Goal: Task Accomplishment & Management: Manage account settings

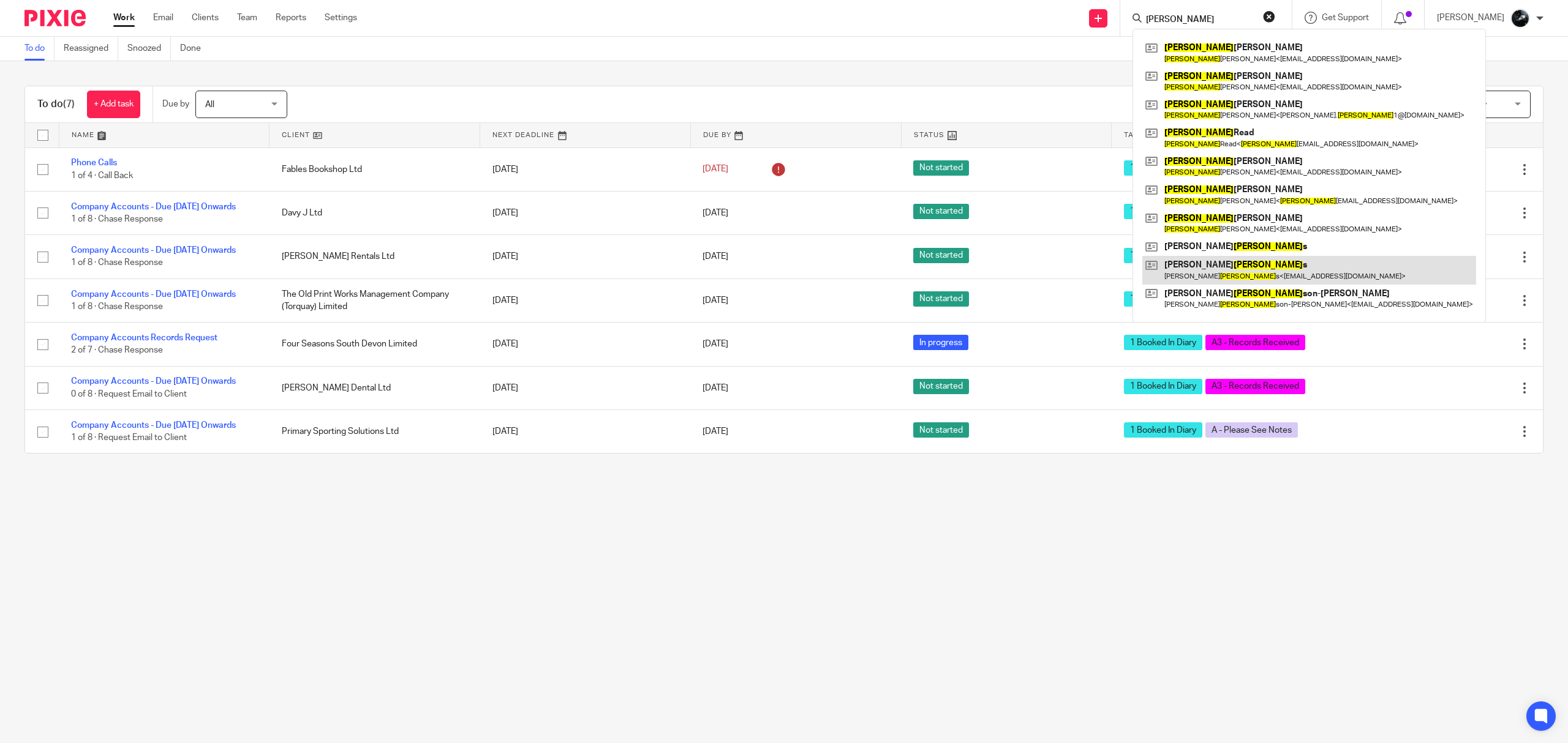
type input "robert"
click at [1238, 268] on link at bounding box center [1308, 269] width 334 height 28
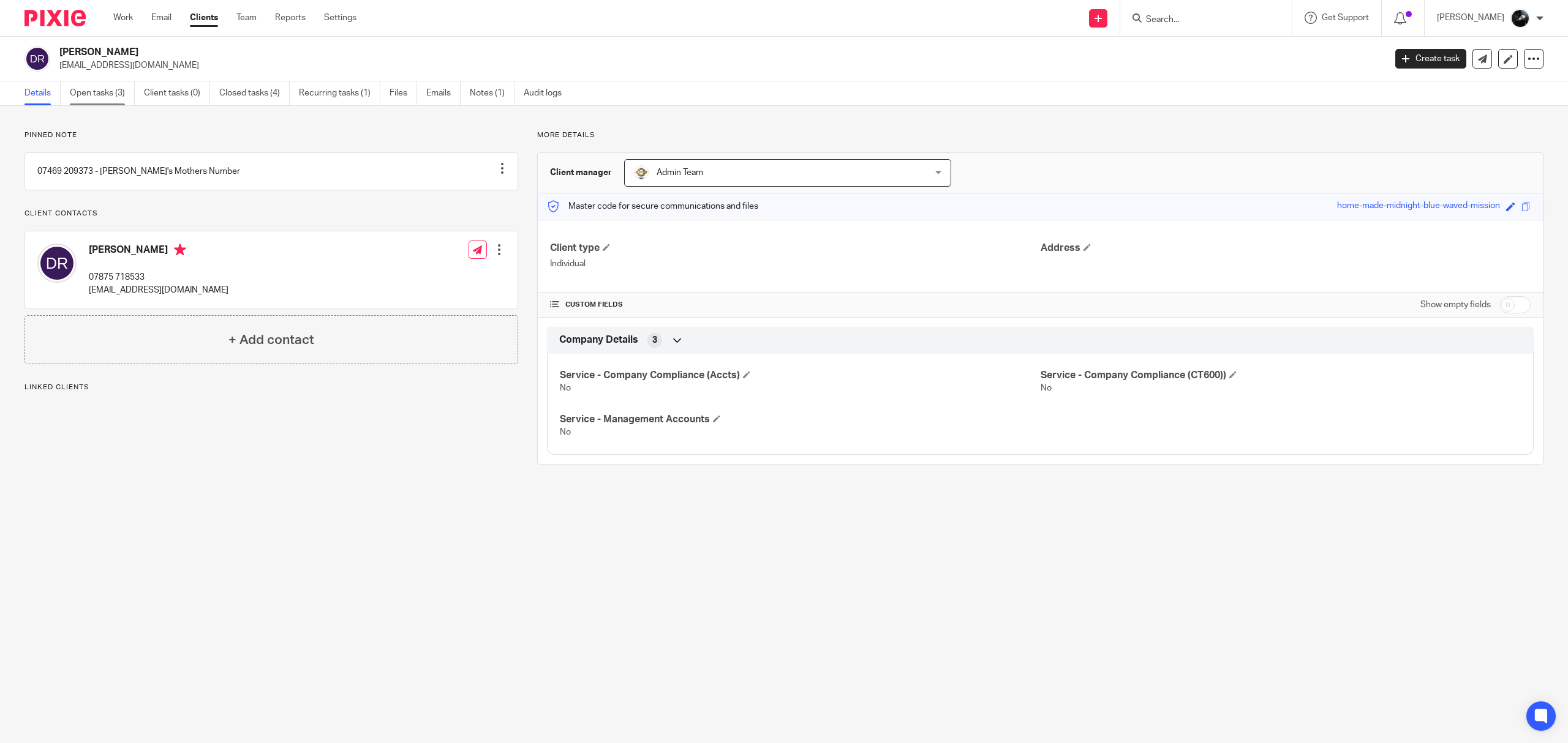
click at [80, 94] on link "Open tasks (3)" at bounding box center [102, 93] width 65 height 24
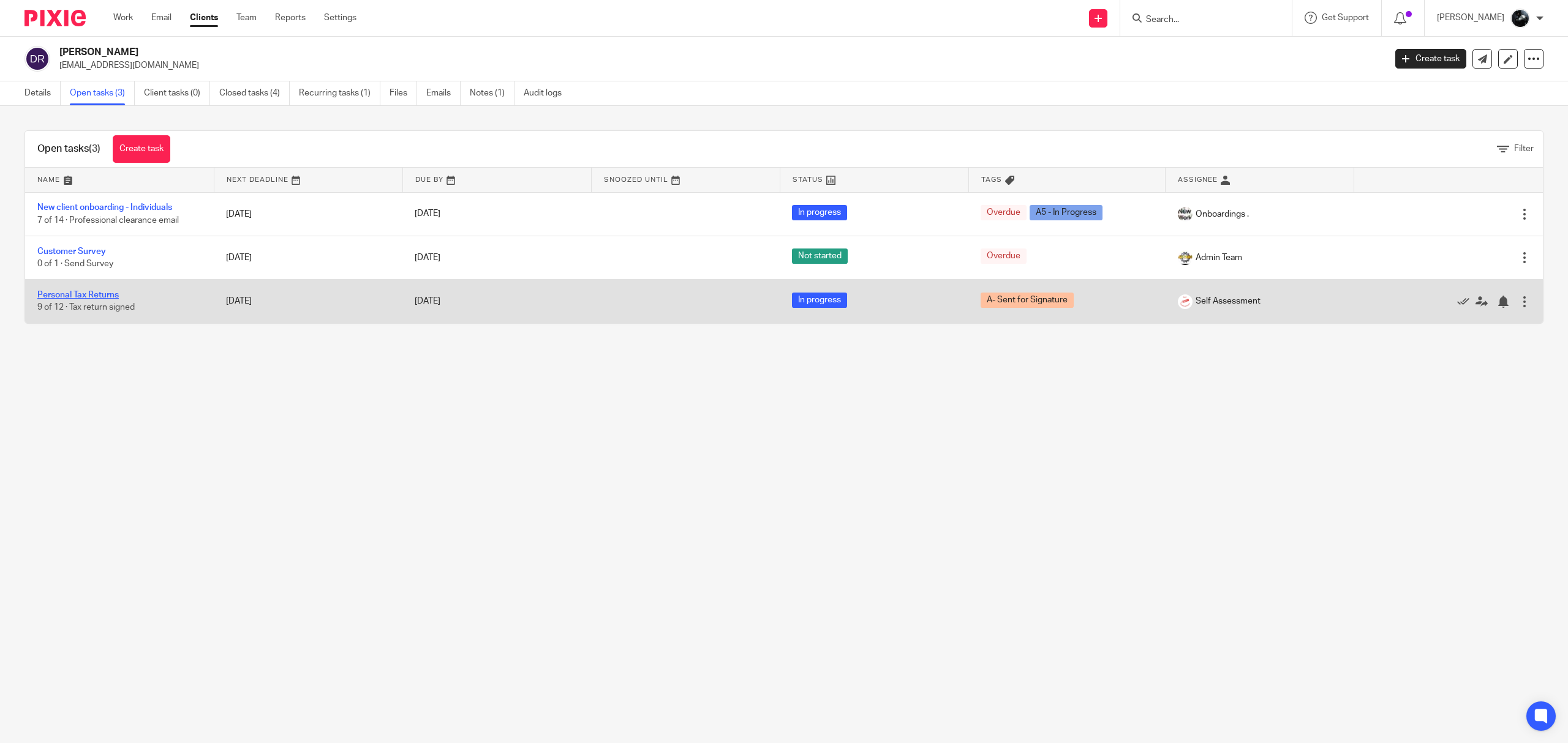
click at [68, 292] on link "Personal Tax Returns" at bounding box center [78, 295] width 81 height 8
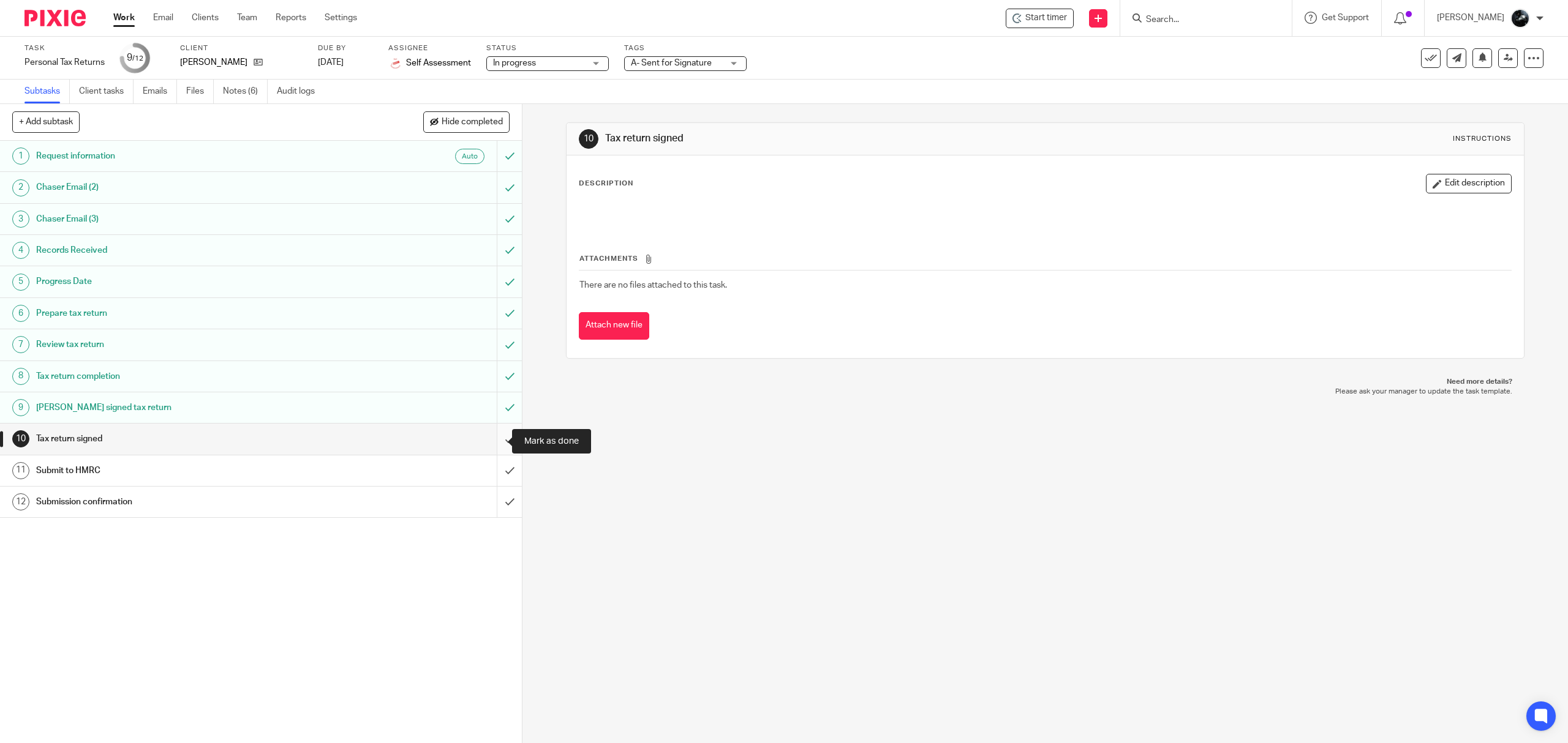
click at [498, 441] on input "submit" at bounding box center [260, 439] width 521 height 31
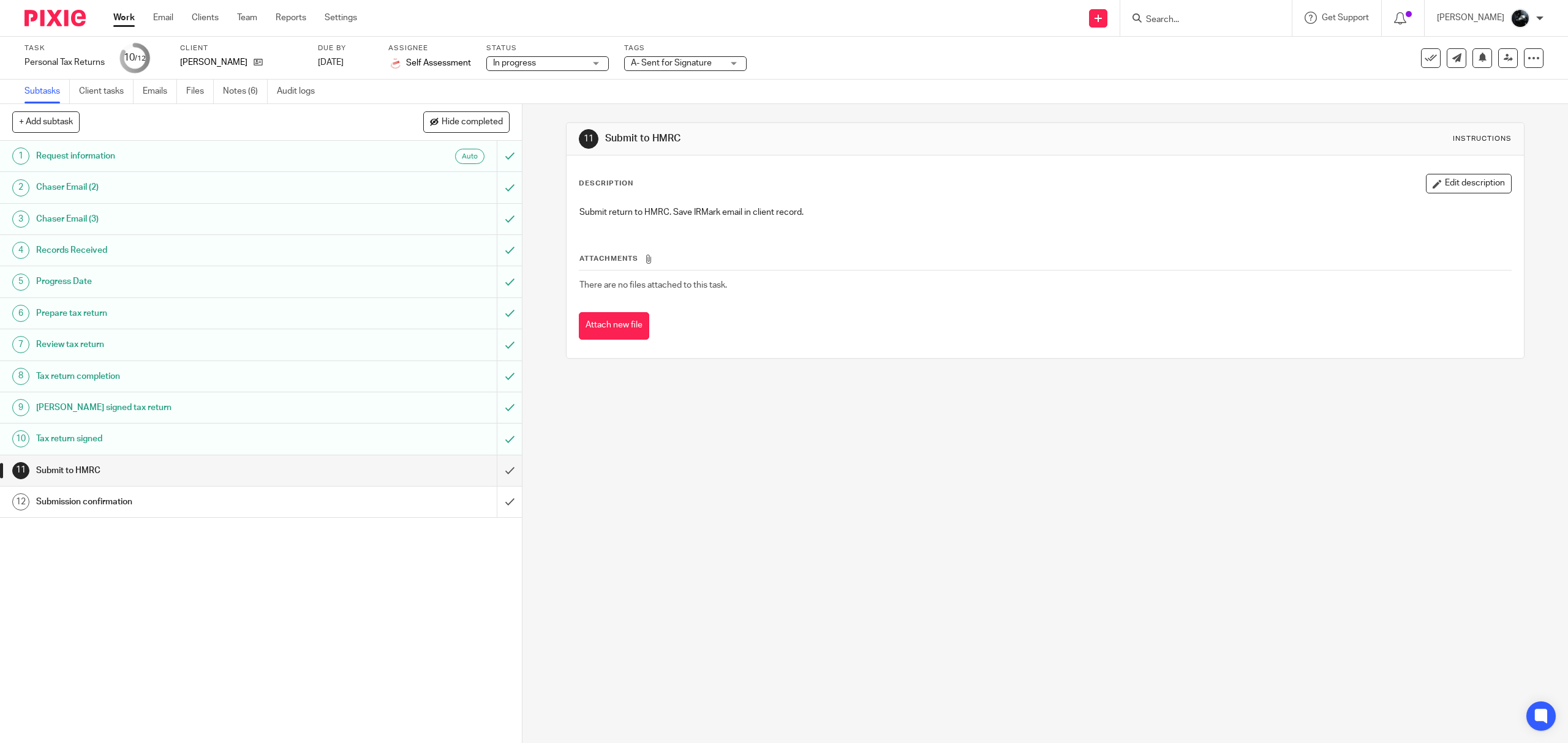
click at [704, 59] on span "A- Sent for Signature" at bounding box center [670, 63] width 81 height 8
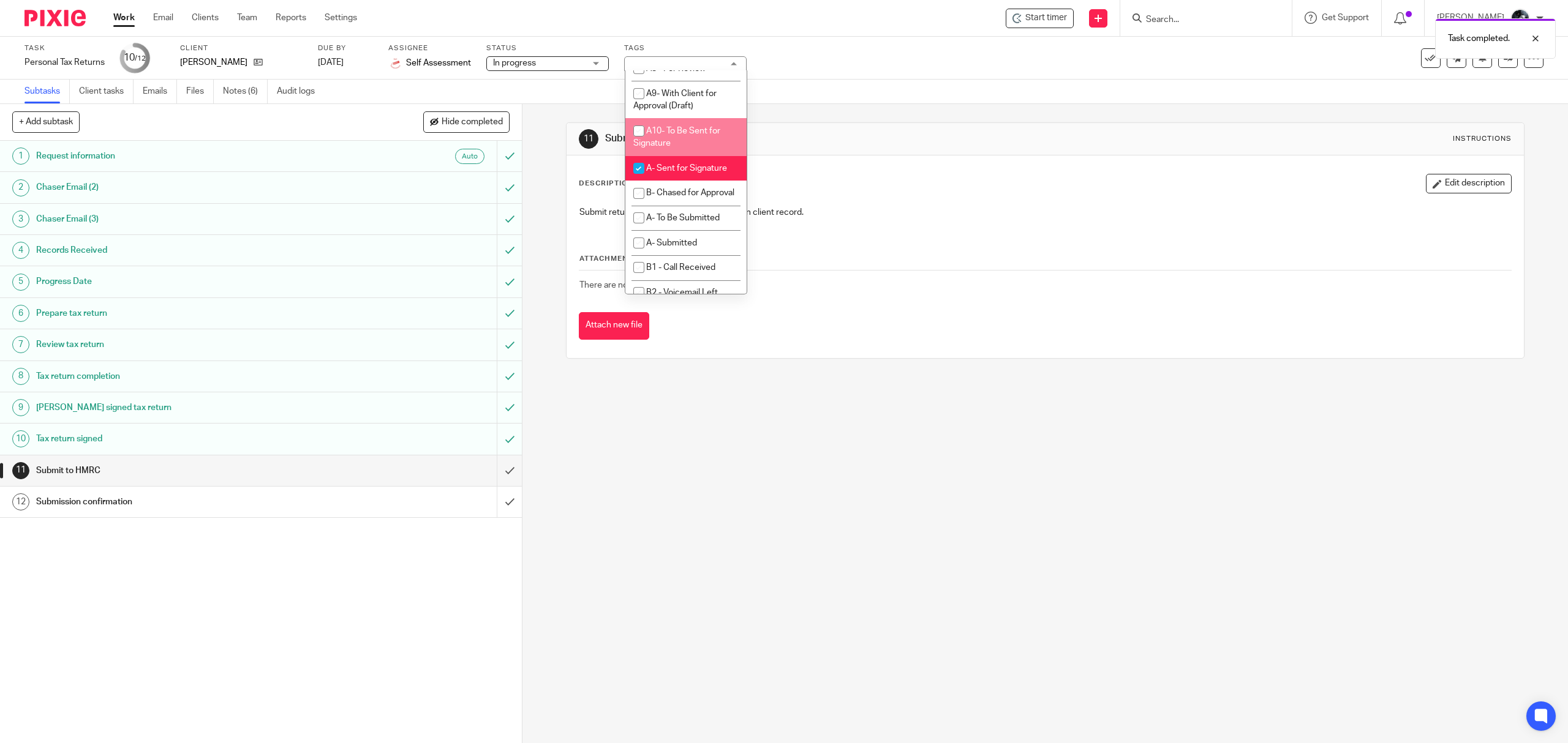
scroll to position [735, 0]
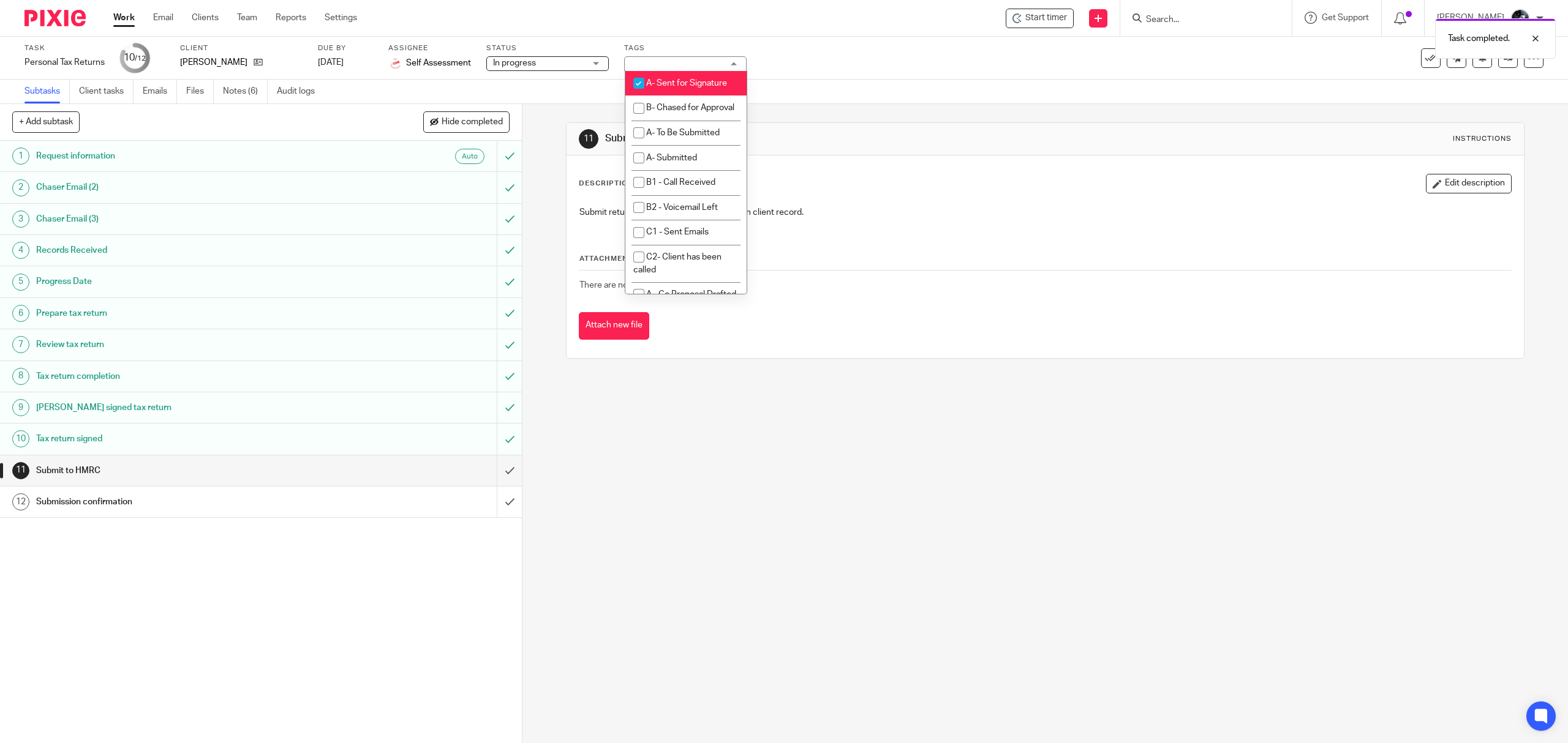
click at [685, 96] on li "A- Sent for Signature" at bounding box center [686, 84] width 121 height 25
checkbox input "false"
click at [682, 137] on span "A- To Be Submitted" at bounding box center [683, 132] width 74 height 8
checkbox input "true"
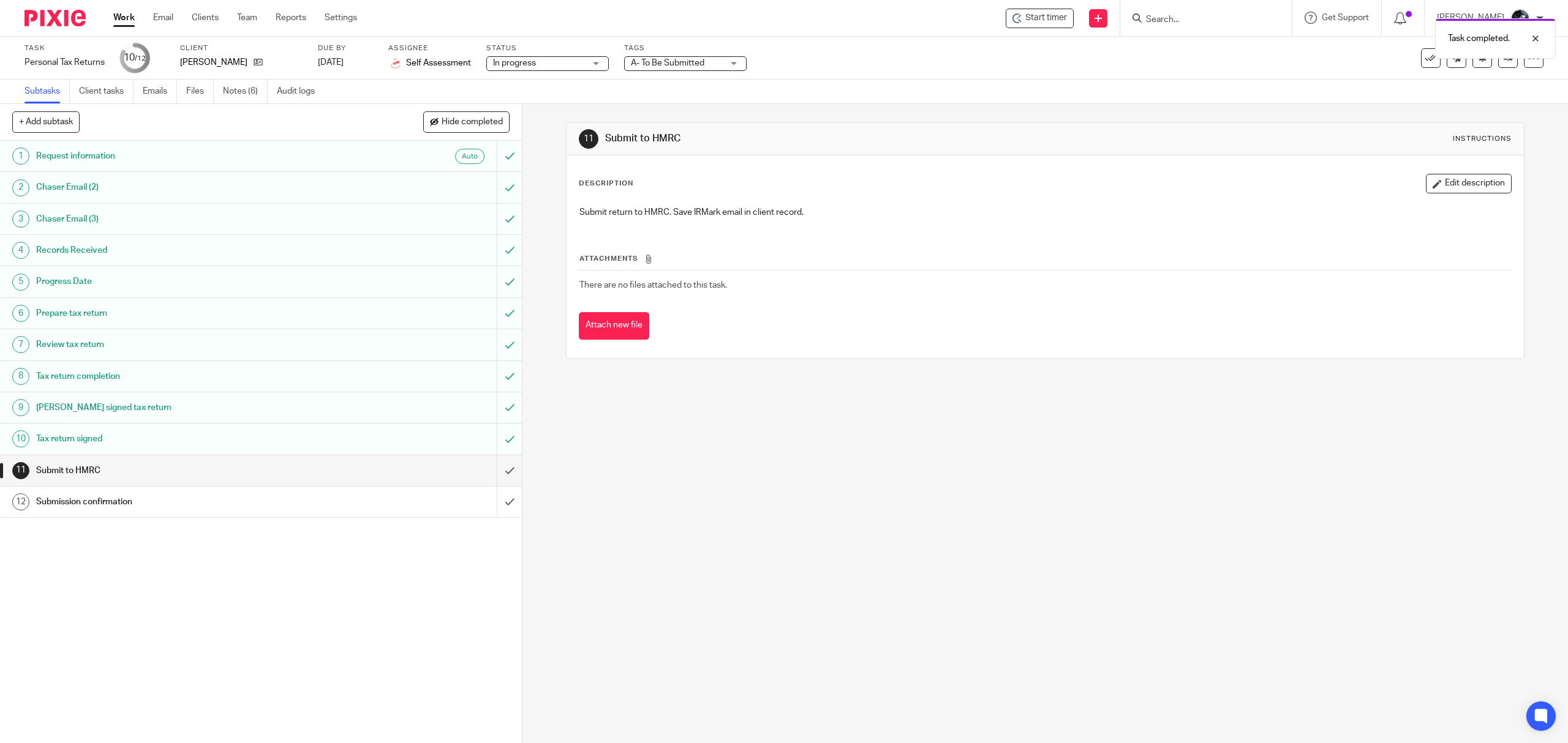
click at [1496, 68] on div "Task Personal Tax Returns Save Personal Tax Returns 10 /12 Client David Roberts…" at bounding box center [784, 58] width 1519 height 29
click at [1503, 62] on icon at bounding box center [1508, 58] width 9 height 9
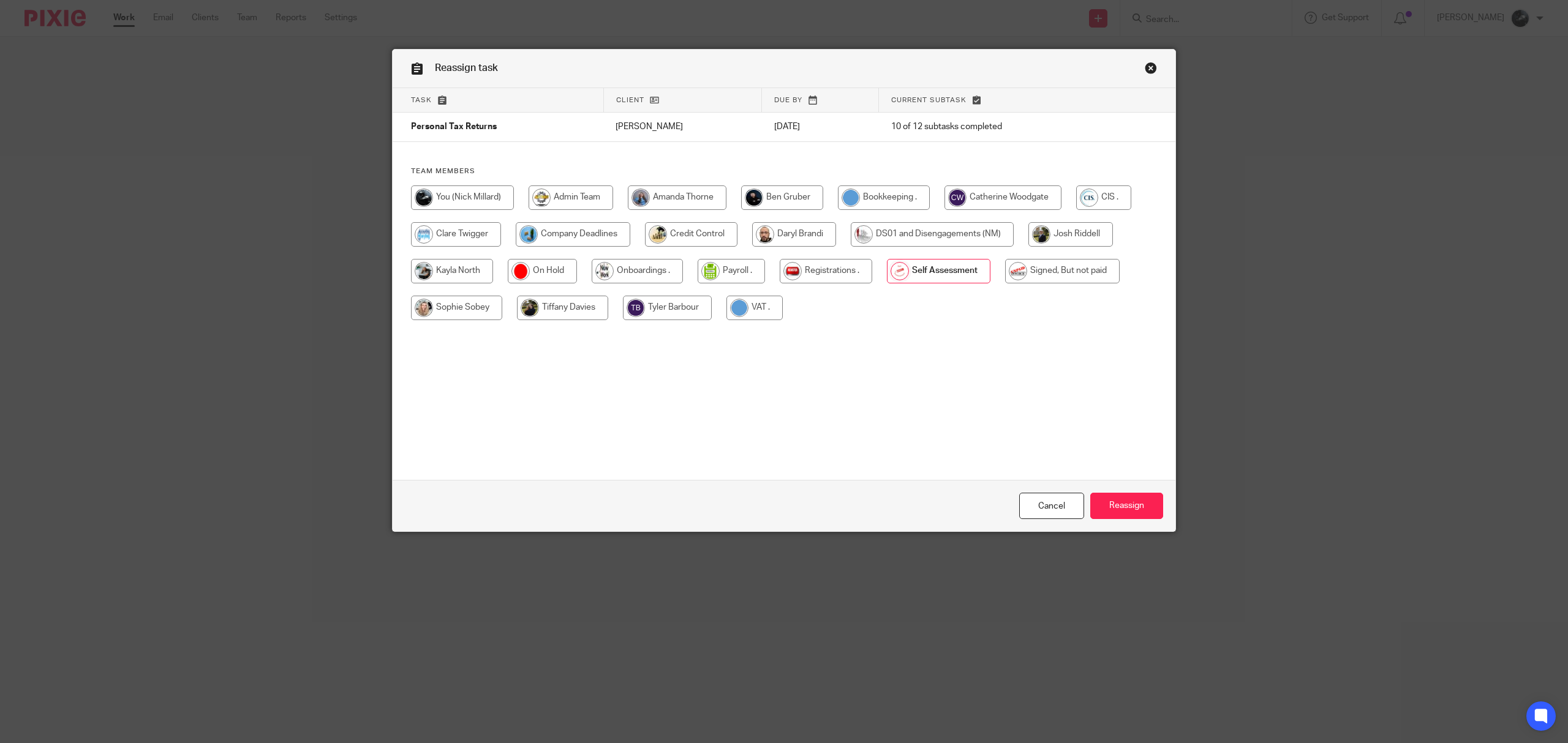
drag, startPoint x: 1034, startPoint y: 286, endPoint x: 1069, endPoint y: 267, distance: 39.8
click at [1054, 274] on div at bounding box center [783, 259] width 746 height 147
click at [1068, 267] on input "radio" at bounding box center [1062, 271] width 114 height 25
radio input "true"
click at [1117, 506] on input "Reassign" at bounding box center [1126, 506] width 73 height 26
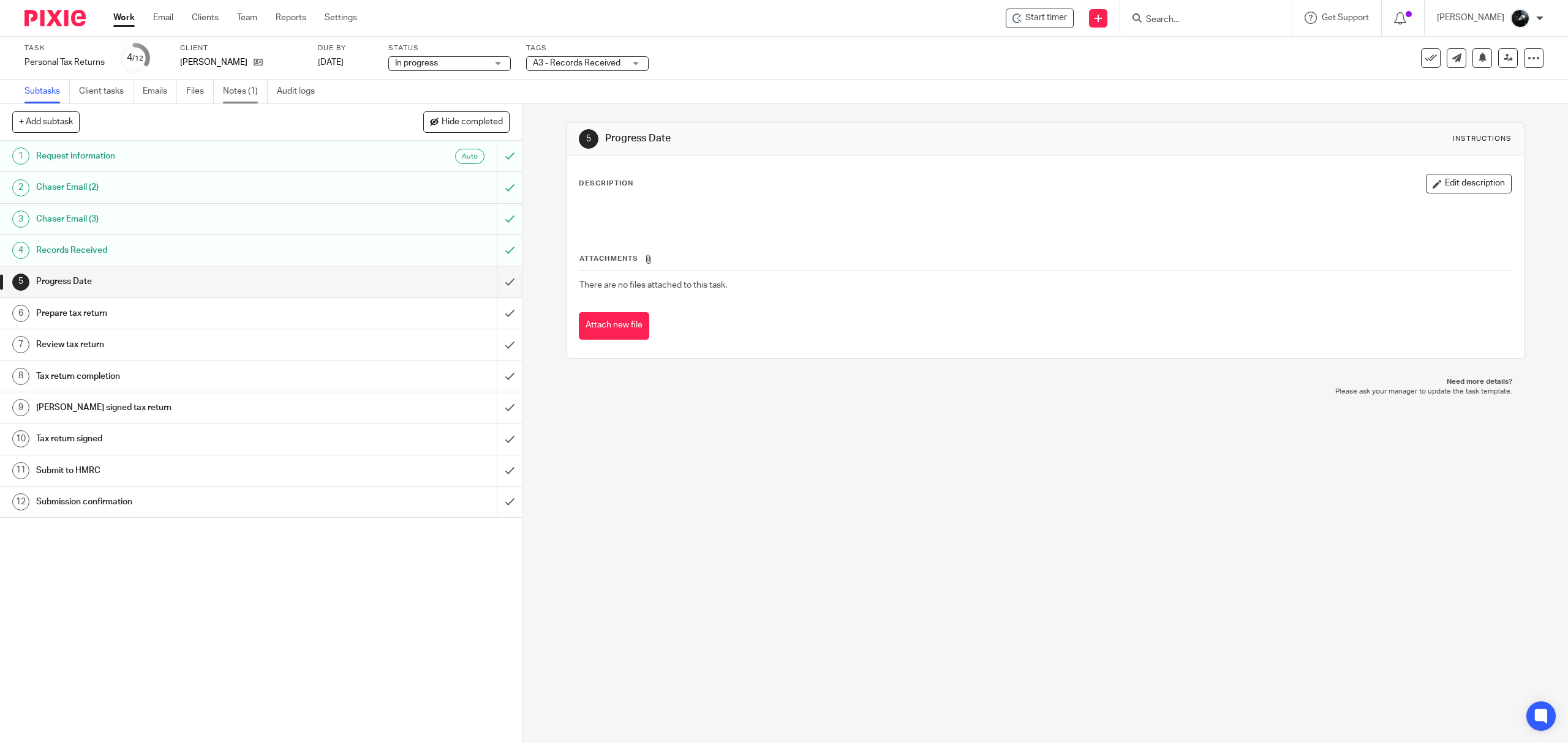
click at [243, 89] on link "Notes (1)" at bounding box center [245, 91] width 45 height 24
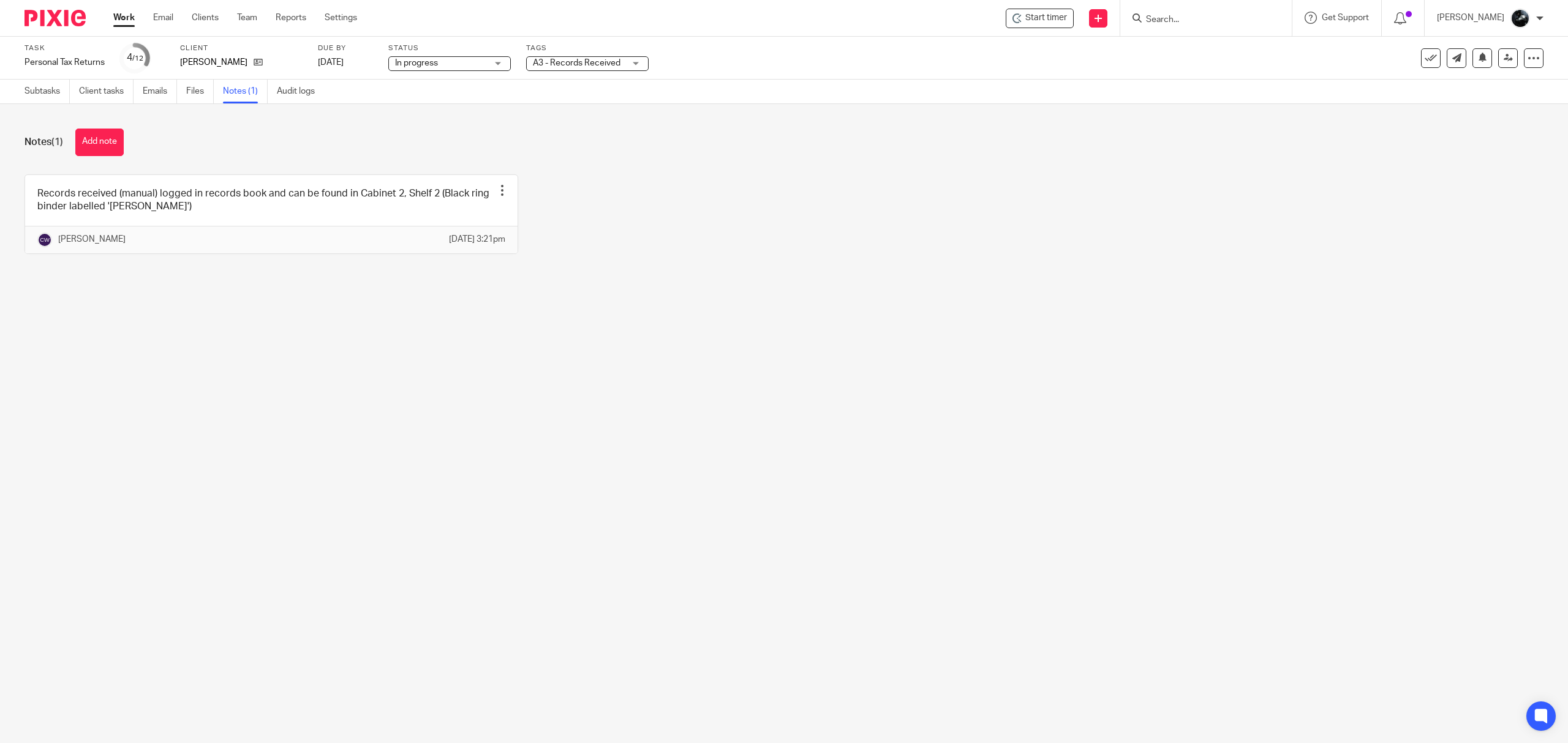
click at [49, 10] on img at bounding box center [55, 18] width 61 height 17
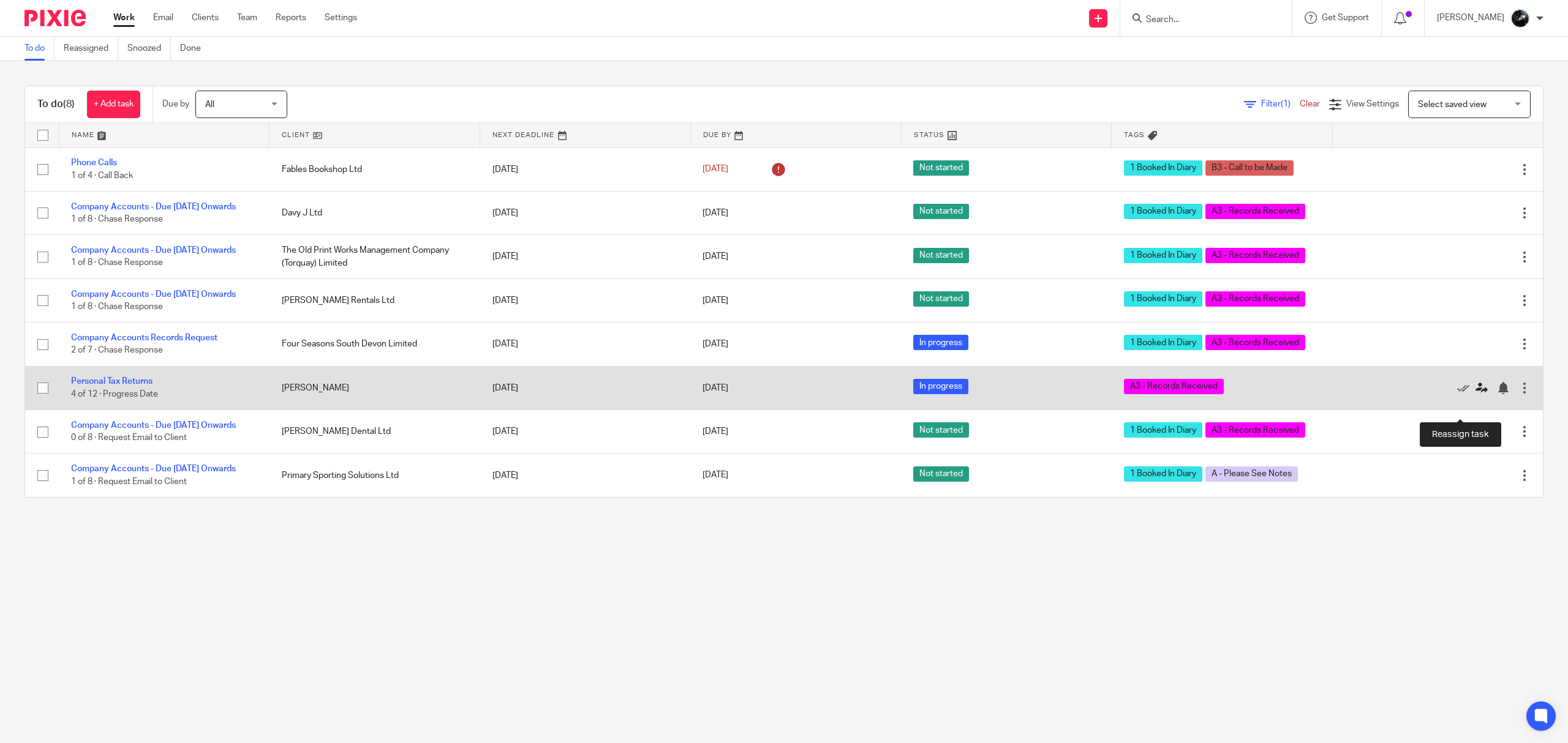
click at [1475, 395] on icon at bounding box center [1481, 388] width 12 height 12
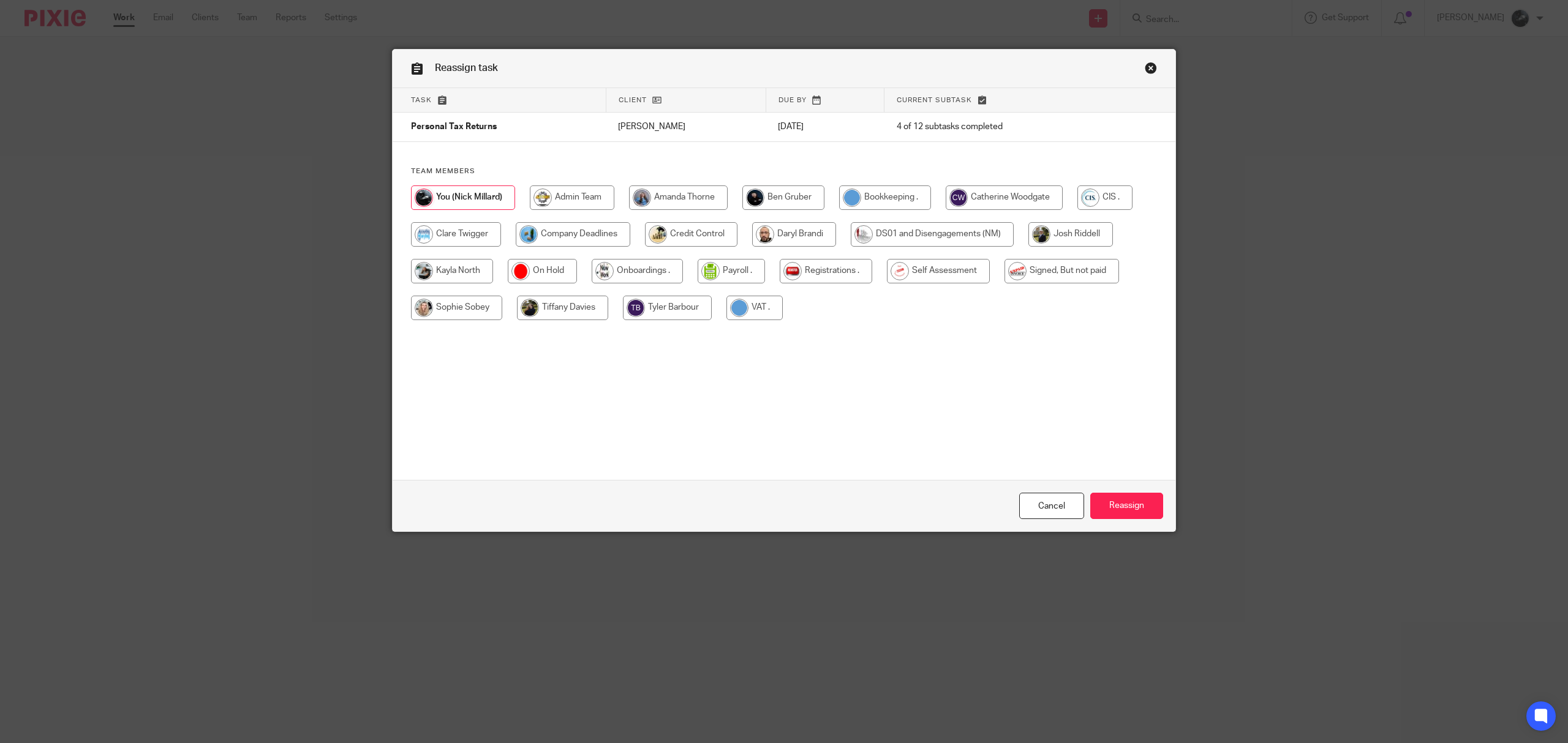
click at [1030, 197] on input "radio" at bounding box center [1004, 198] width 117 height 25
radio input "true"
click at [1135, 510] on input "Reassign" at bounding box center [1126, 506] width 73 height 26
